Goal: Register for event/course

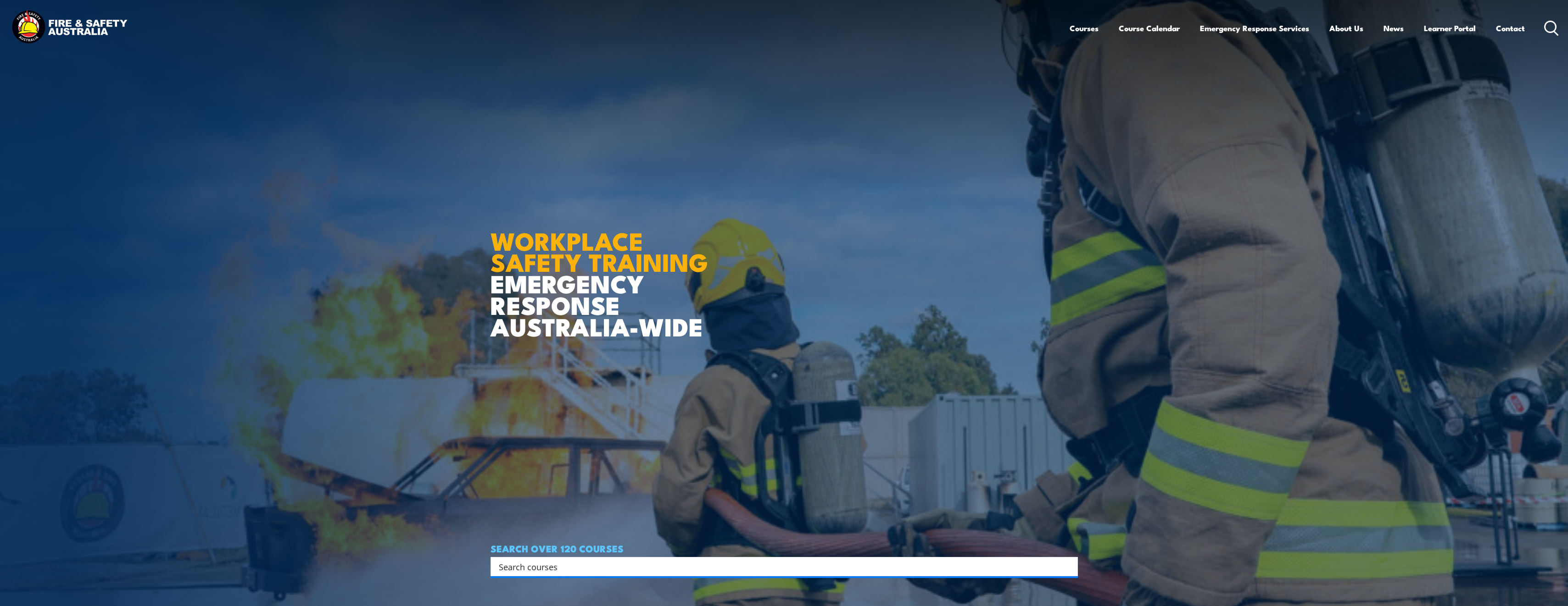
click at [545, 565] on input "Search input" at bounding box center [777, 566] width 559 height 14
paste input "WPP - Santos Work Permit Procedure"
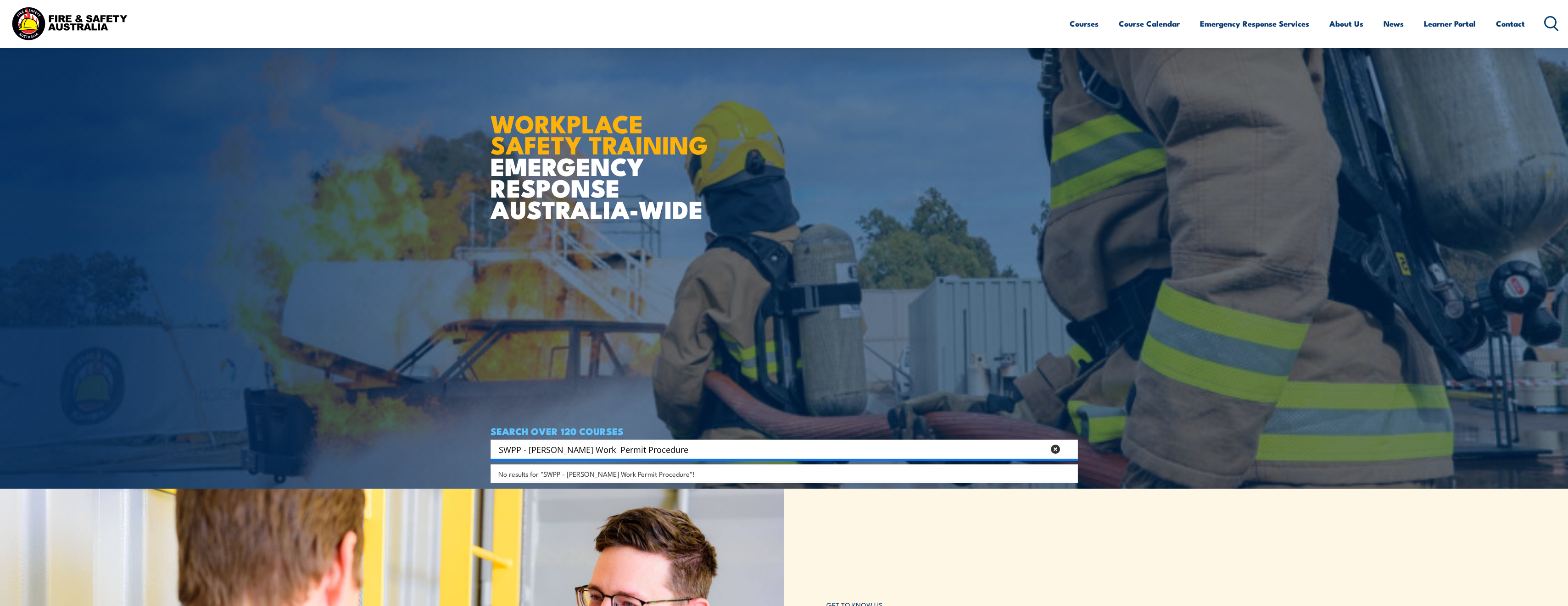
scroll to position [138, 0]
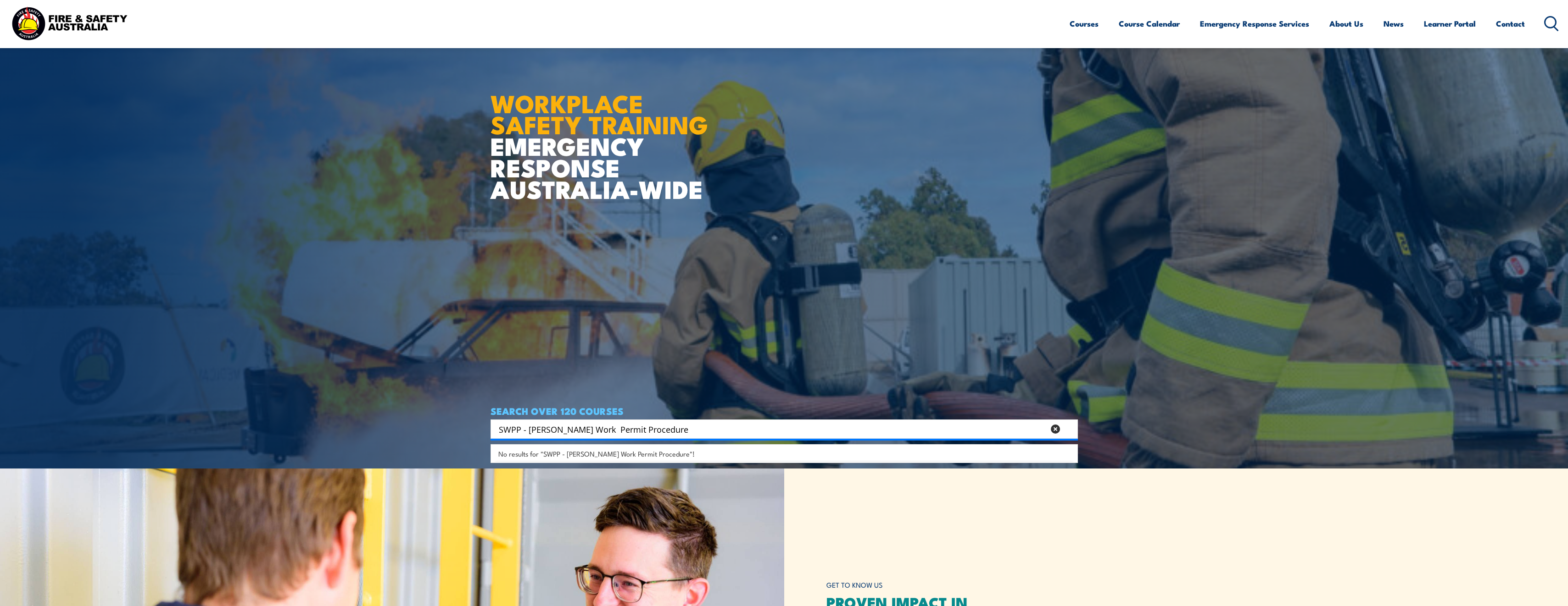
drag, startPoint x: 528, startPoint y: 426, endPoint x: 484, endPoint y: 425, distance: 44.0
click at [484, 425] on section "WORKPLACE SAFETY TRAINING EMERGENCY RESPONSE AUSTRALIA-WIDE SEARCH OVER 120 COU…" at bounding box center [784, 164] width 1568 height 606
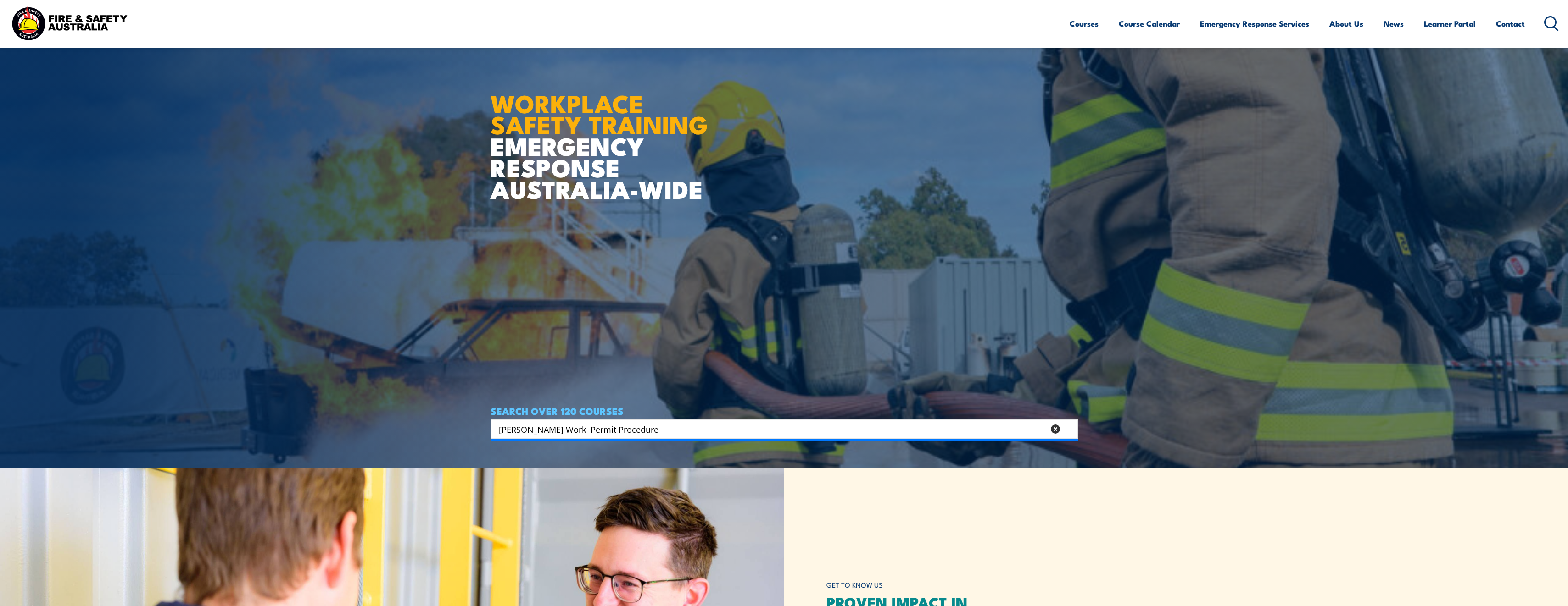
type input "Santos Work Permit Procedure"
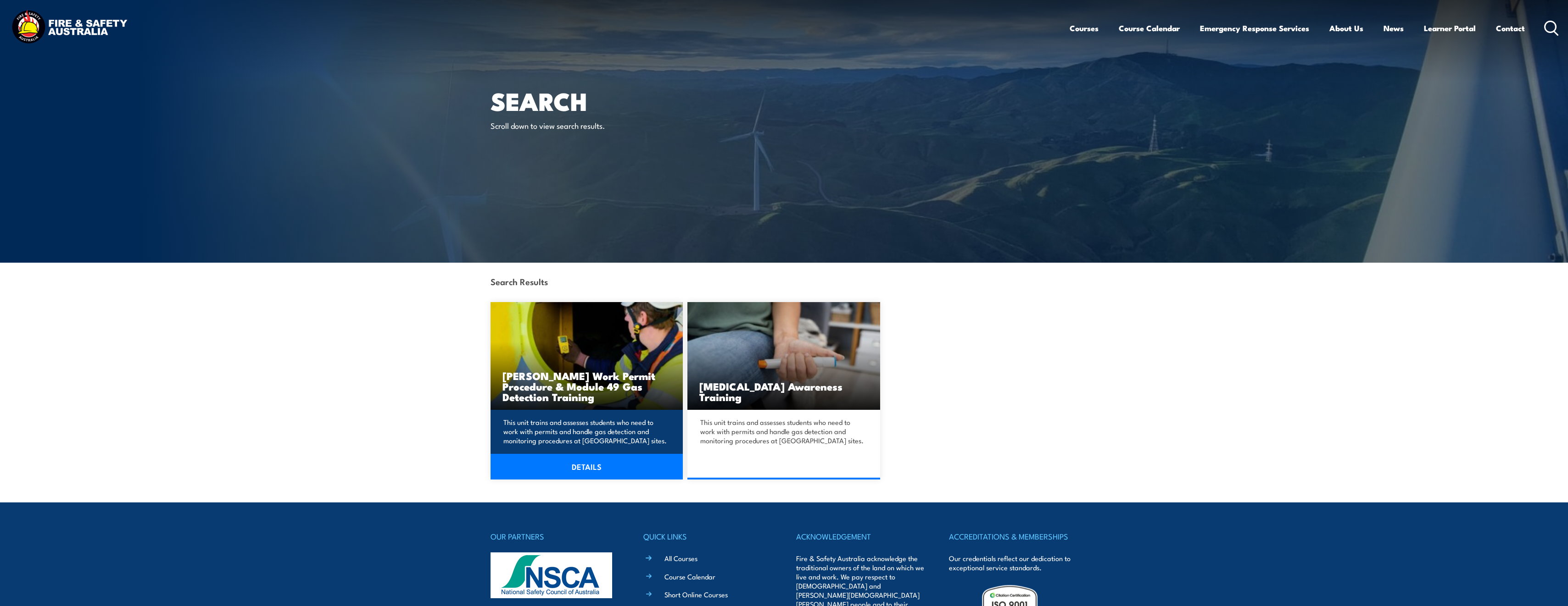
click at [587, 386] on h3 "[PERSON_NAME] Work Permit Procedure & Module 49 Gas Detection Training" at bounding box center [586, 386] width 169 height 31
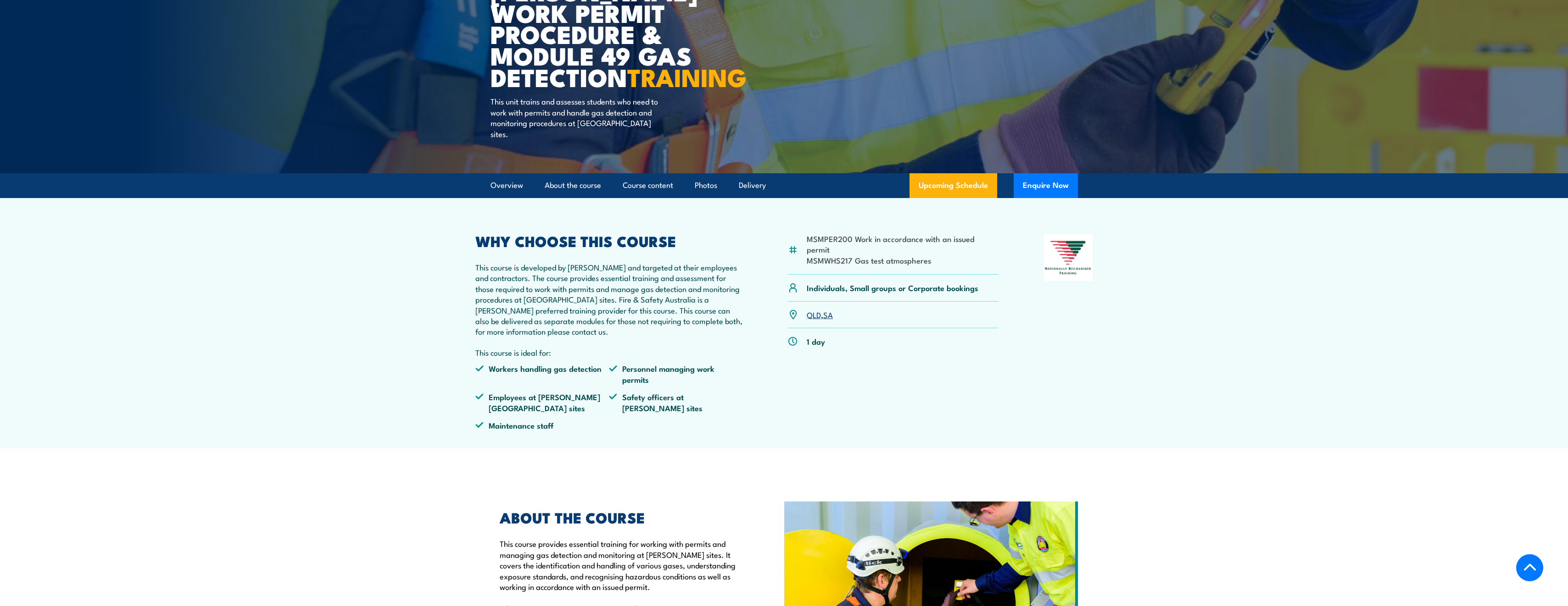
scroll to position [92, 0]
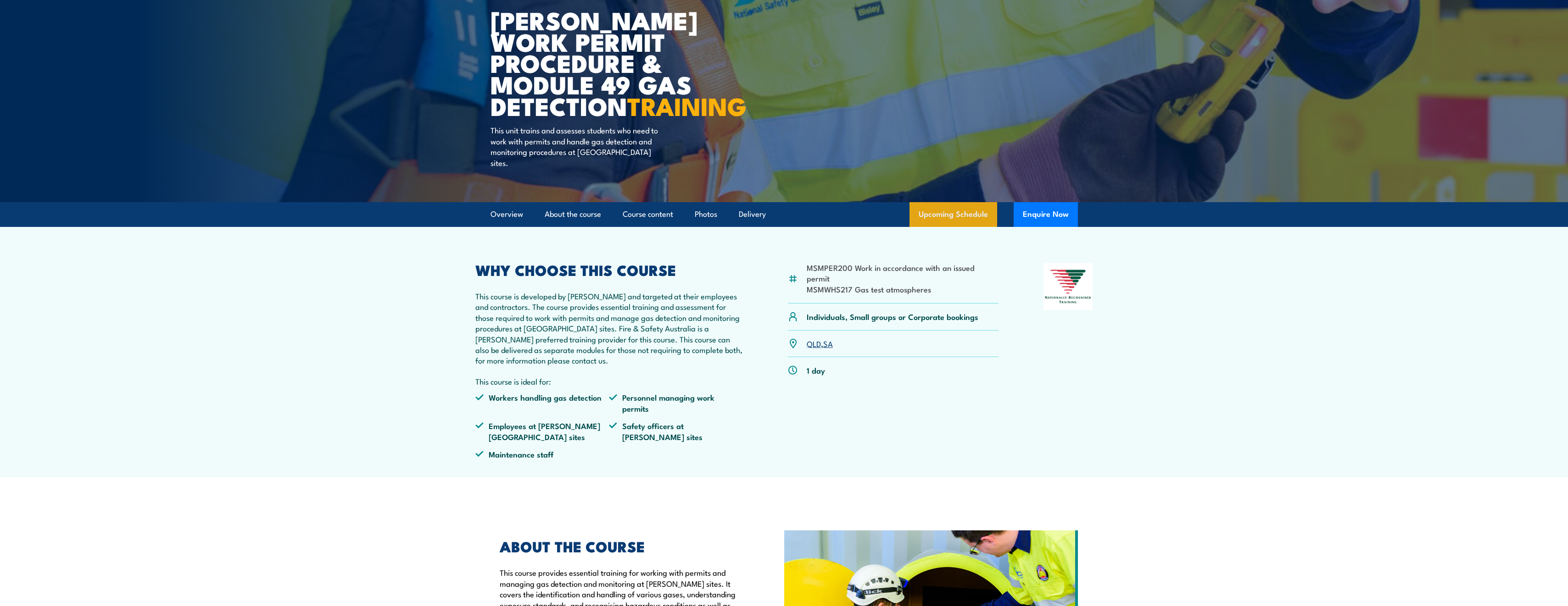
click at [970, 221] on link "Upcoming Schedule" at bounding box center [953, 215] width 88 height 25
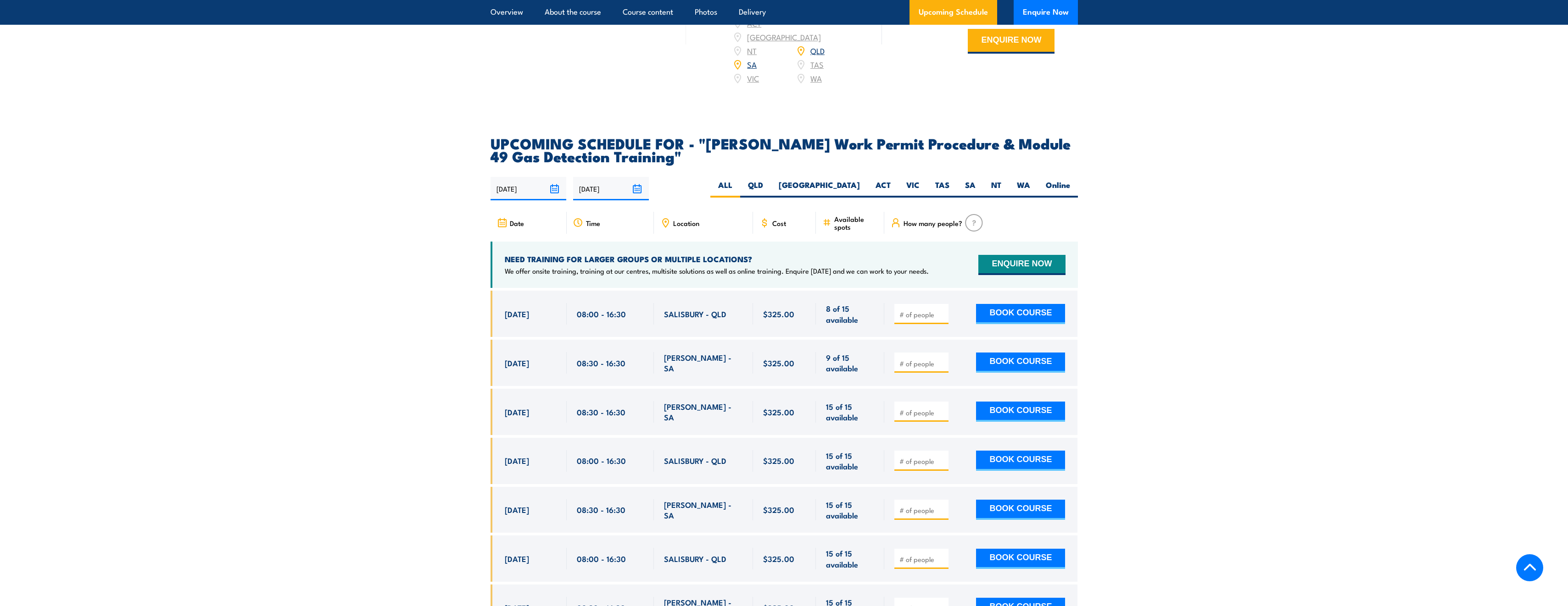
scroll to position [1423, 0]
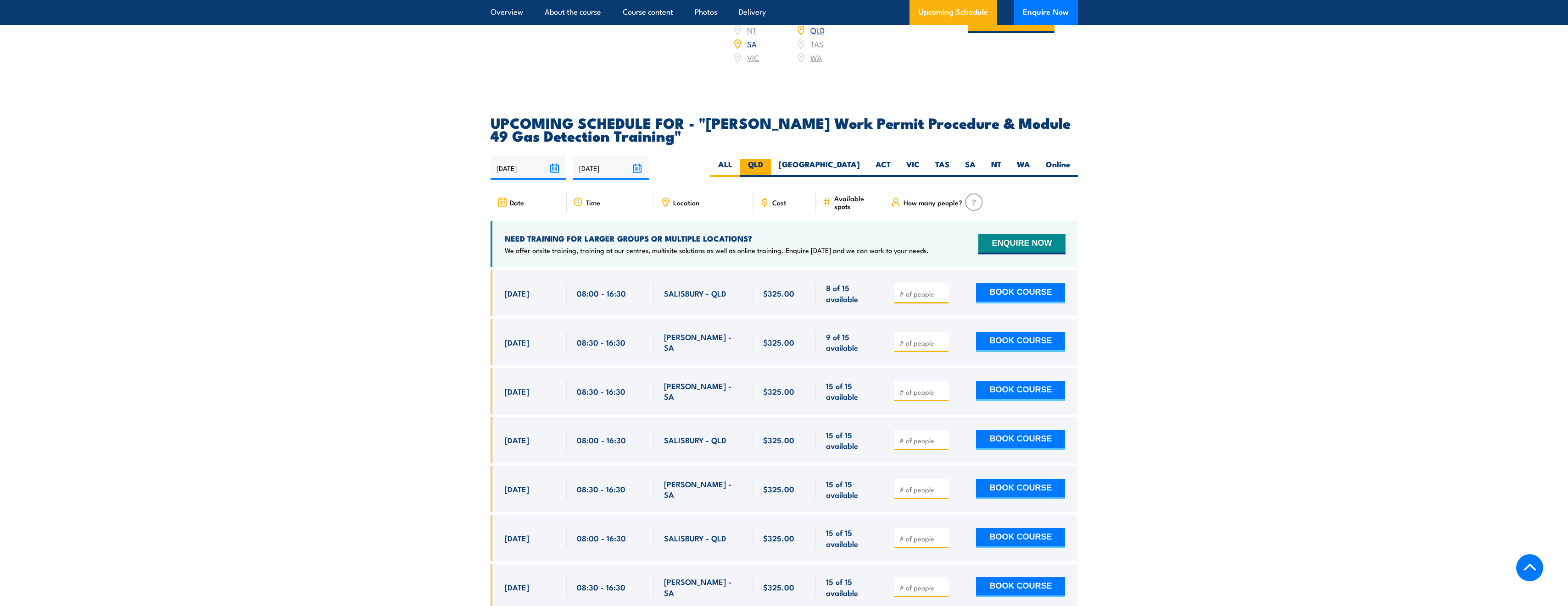
click at [771, 159] on label "QLD" at bounding box center [756, 167] width 31 height 18
click at [769, 159] on input "QLD" at bounding box center [766, 162] width 6 height 6
radio input "true"
